Goal: Task Accomplishment & Management: Complete application form

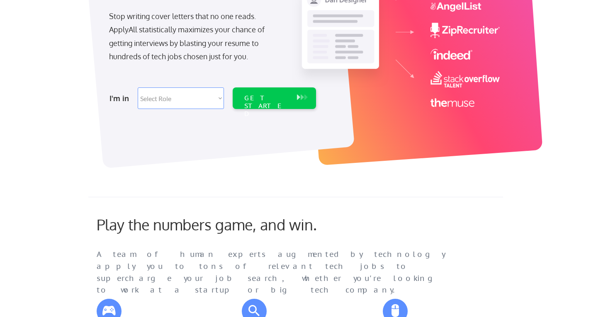
scroll to position [147, 0]
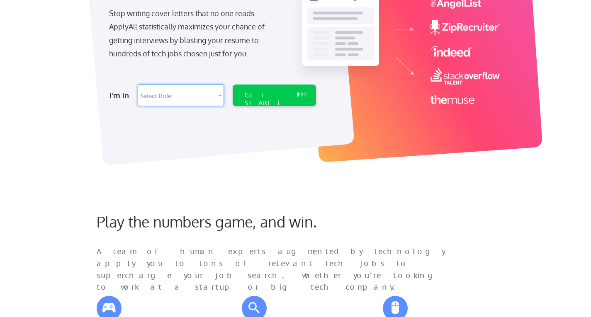
click at [206, 100] on select "Select Role Software Engineering Product Management Customer Success Sales UI/U…" at bounding box center [181, 96] width 86 height 22
select select ""data_science___analytics""
click at [138, 85] on select "Select Role Software Engineering Product Management Customer Success Sales UI/U…" at bounding box center [181, 96] width 86 height 22
select select ""data_science___analytics""
click at [283, 92] on div "GET STARTED" at bounding box center [266, 103] width 44 height 24
